Goal: Task Accomplishment & Management: Manage account settings

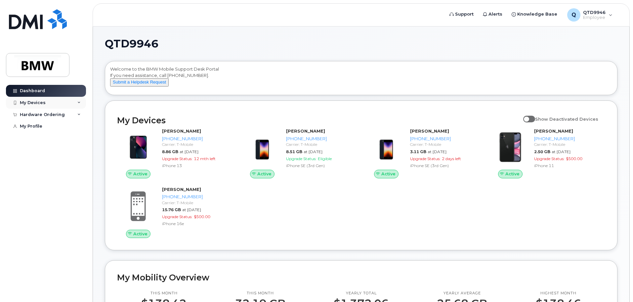
click at [62, 101] on div "My Devices" at bounding box center [46, 103] width 80 height 12
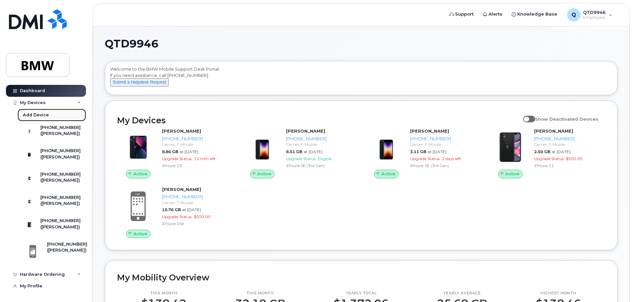
click at [38, 117] on div "Add Device" at bounding box center [36, 115] width 26 height 6
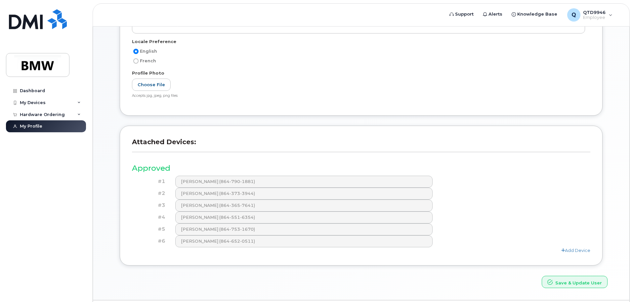
scroll to position [132, 0]
click at [575, 251] on link "Add Device" at bounding box center [576, 249] width 29 height 5
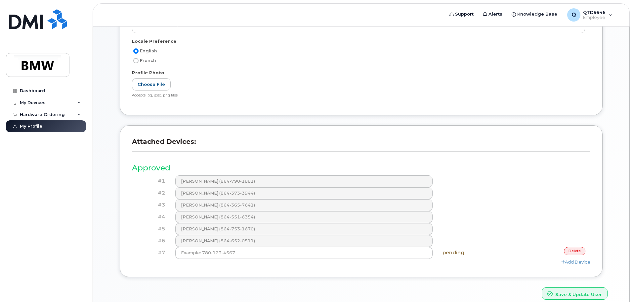
click at [578, 251] on link "delete" at bounding box center [575, 251] width 22 height 8
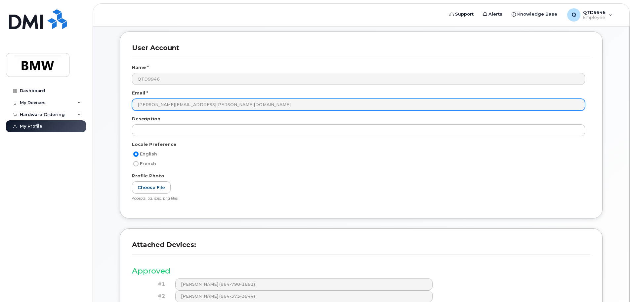
scroll to position [0, 0]
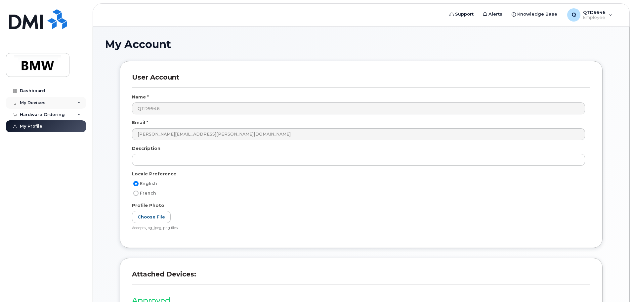
click at [45, 104] on div "My Devices" at bounding box center [46, 103] width 80 height 12
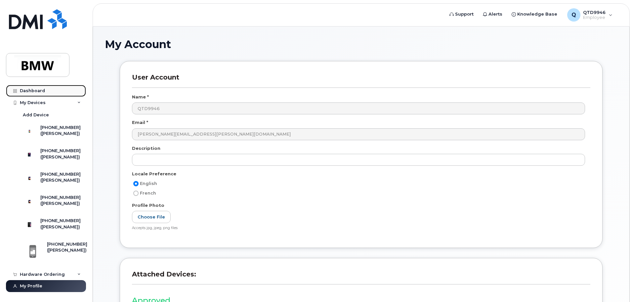
click at [37, 91] on div "Dashboard" at bounding box center [32, 90] width 25 height 5
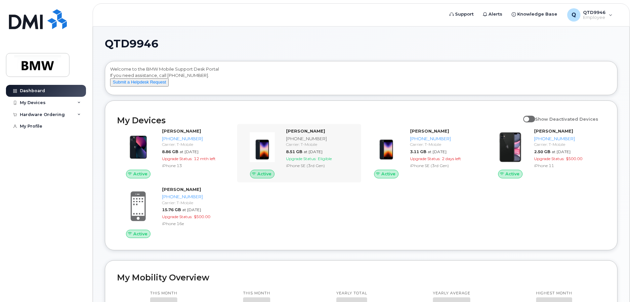
scroll to position [33, 0]
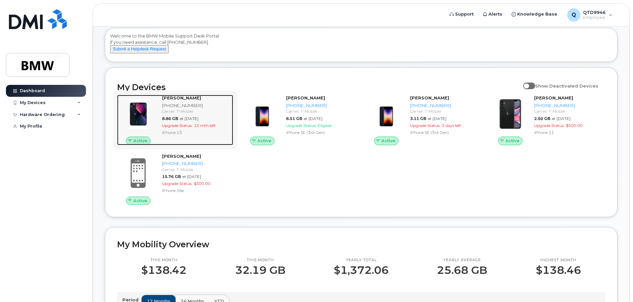
click at [177, 100] on strong "Lawrence Aird" at bounding box center [181, 97] width 39 height 5
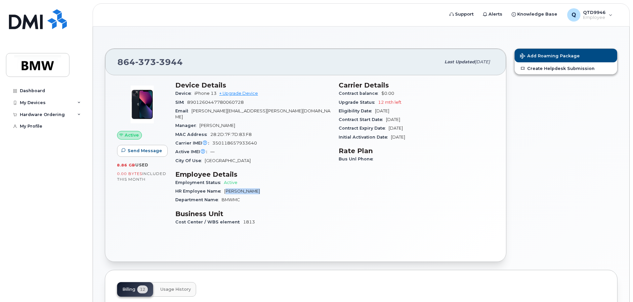
drag, startPoint x: 228, startPoint y: 184, endPoint x: 269, endPoint y: 188, distance: 41.2
click at [269, 188] on div "HR Employee Name Lawrence Aird" at bounding box center [253, 191] width 156 height 9
click at [312, 200] on div "Device Details Device iPhone 13 + Upgrade Device SIM 8901260447780060728 Email …" at bounding box center [252, 156] width 163 height 158
